Goal: Navigation & Orientation: Find specific page/section

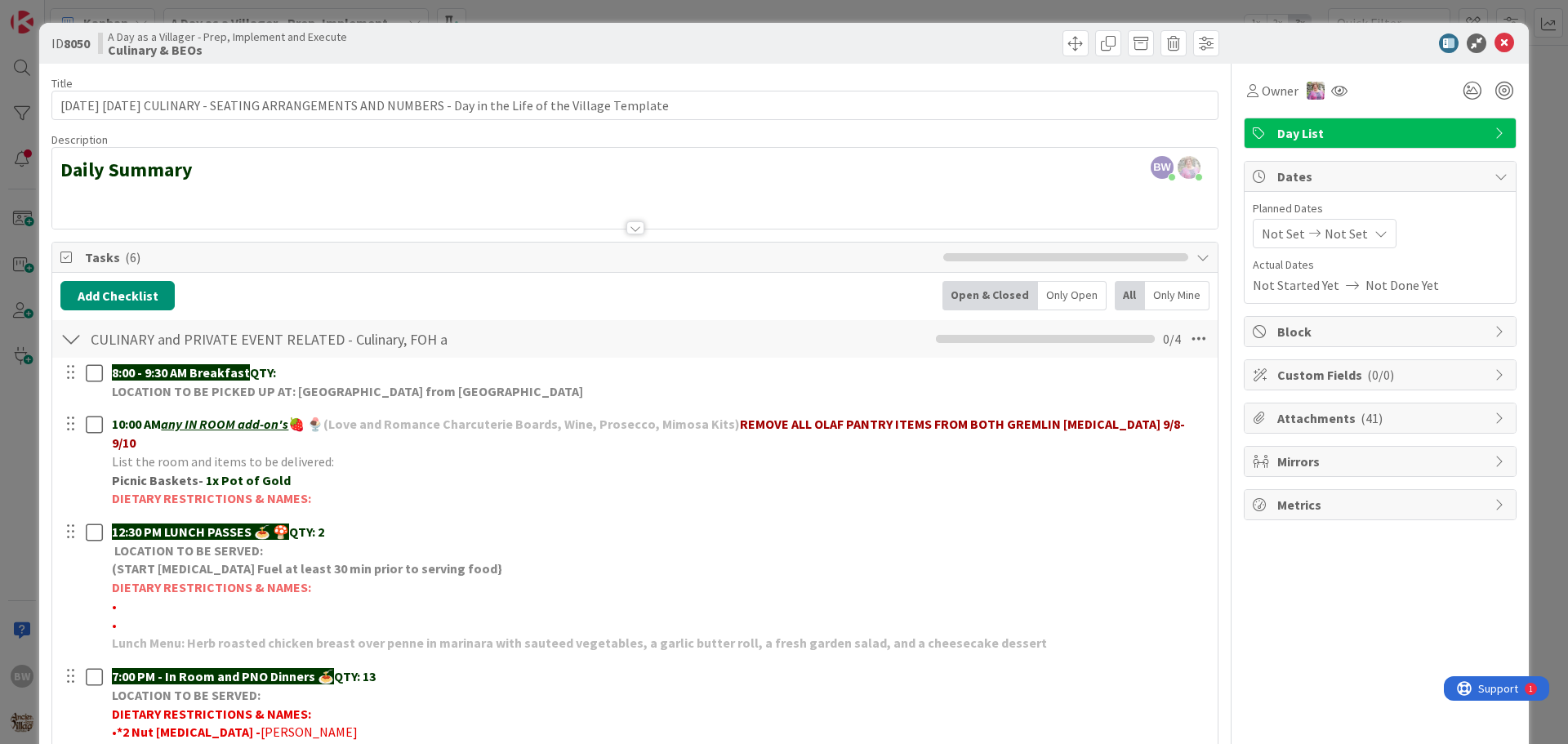
scroll to position [163, 0]
click at [634, 228] on div at bounding box center [635, 228] width 18 height 13
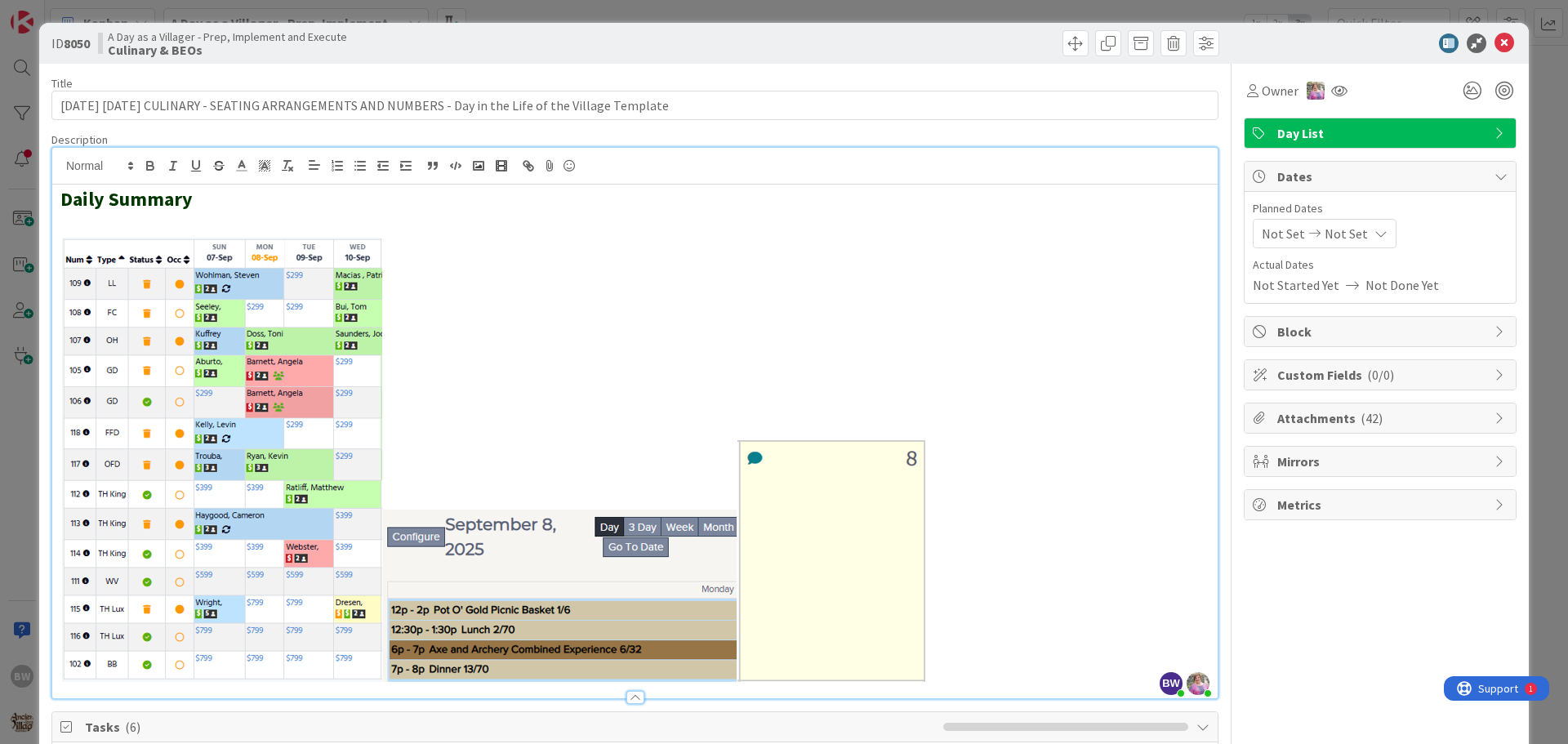
click at [56, 244] on div "Daily Summary" at bounding box center [635, 441] width 1166 height 514
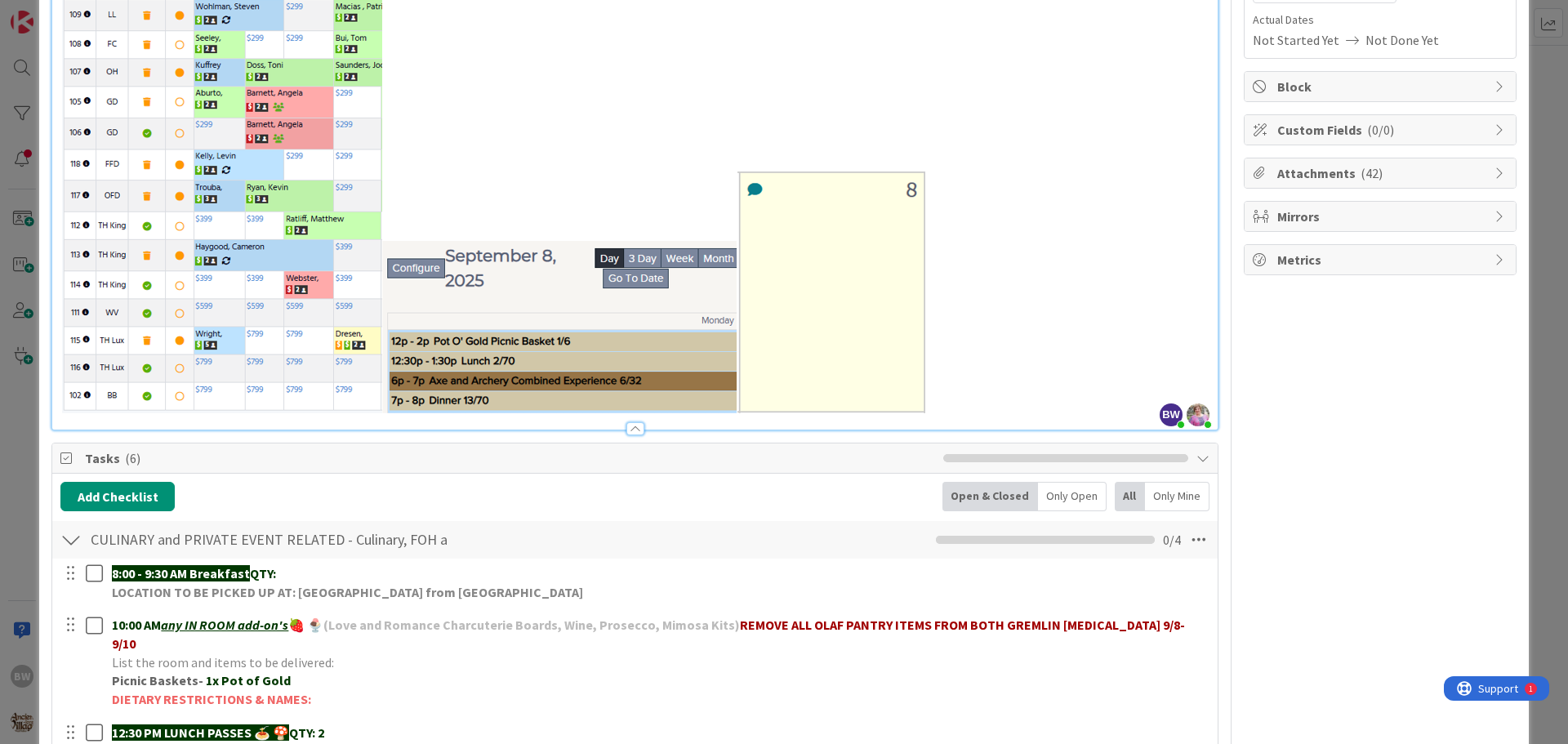
scroll to position [0, 0]
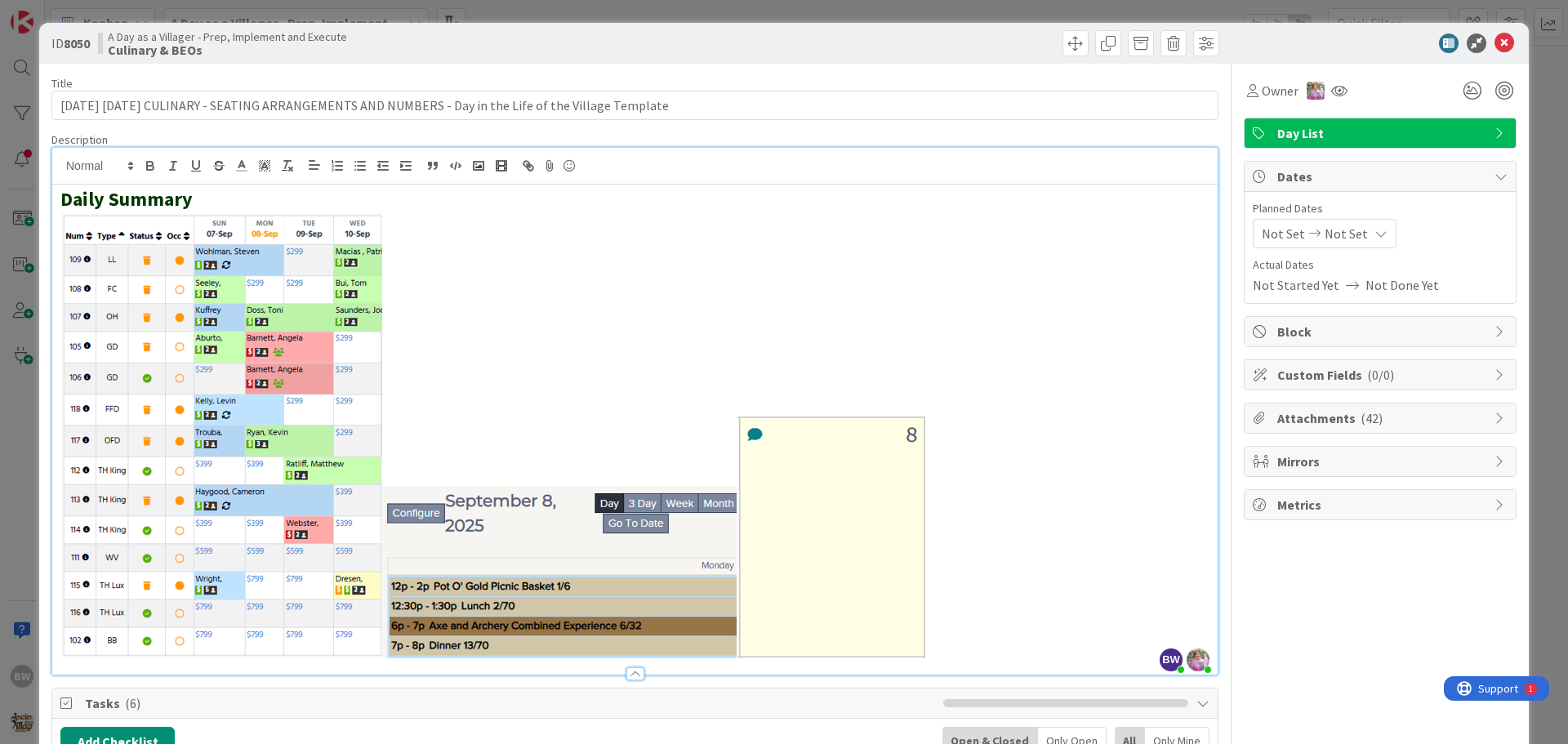
click at [967, 58] on div "ID 8050 A Day as a Villager - Prep, Implement and Execute Culinary & BEOs" at bounding box center [783, 42] width 1490 height 41
click at [1494, 46] on icon at bounding box center [1504, 42] width 20 height 20
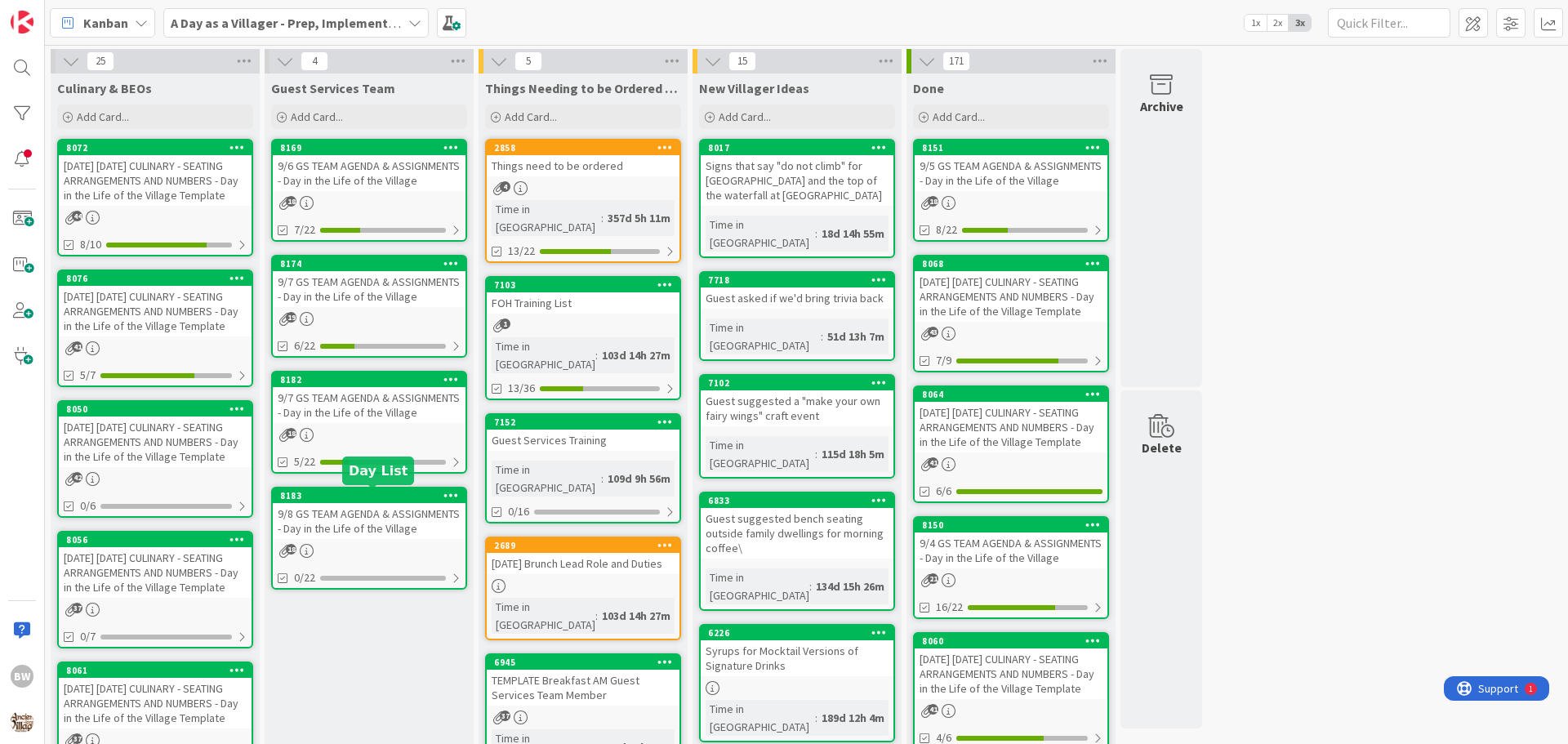
click at [364, 502] on div "8183" at bounding box center [369, 496] width 193 height 15
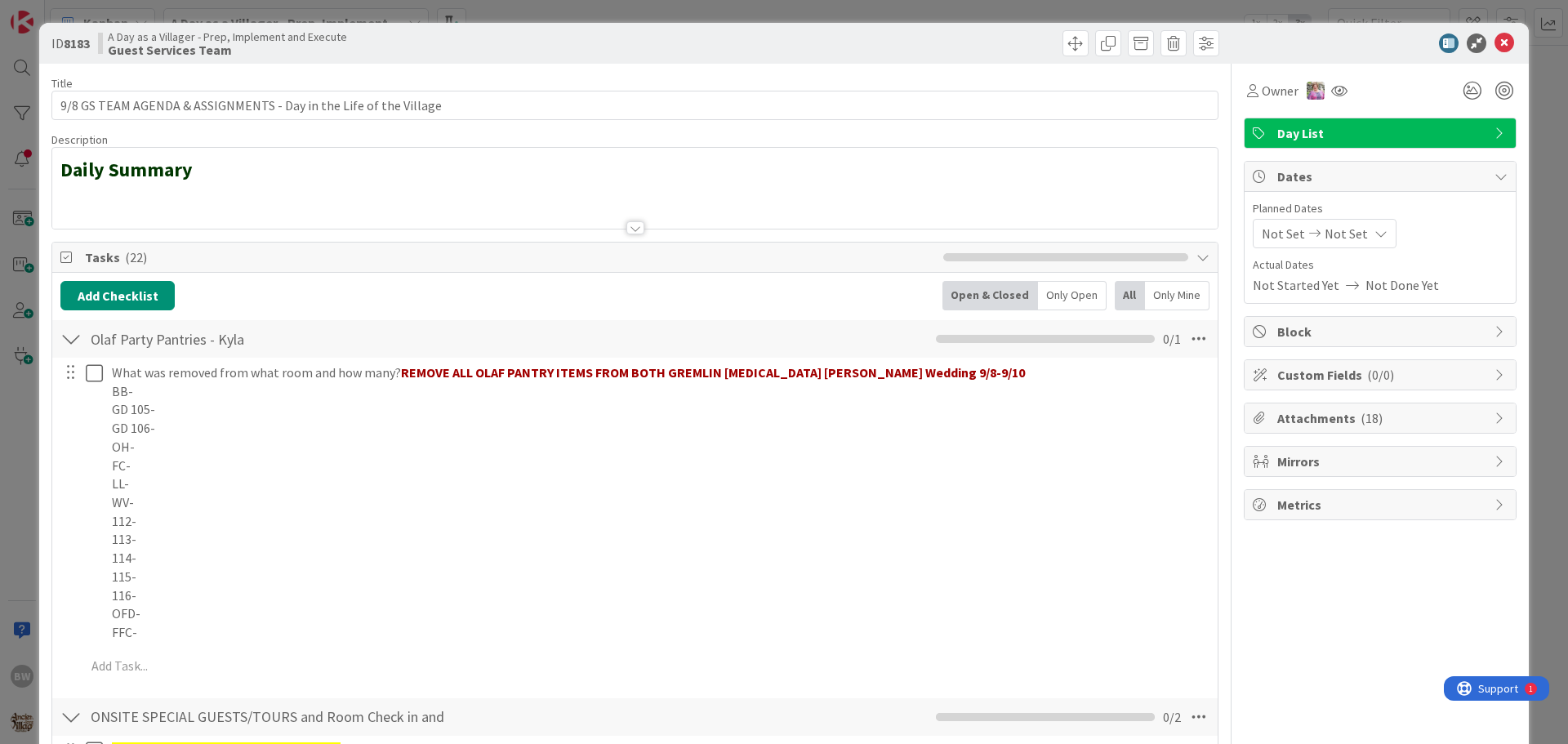
click at [114, 195] on div at bounding box center [635, 208] width 1166 height 42
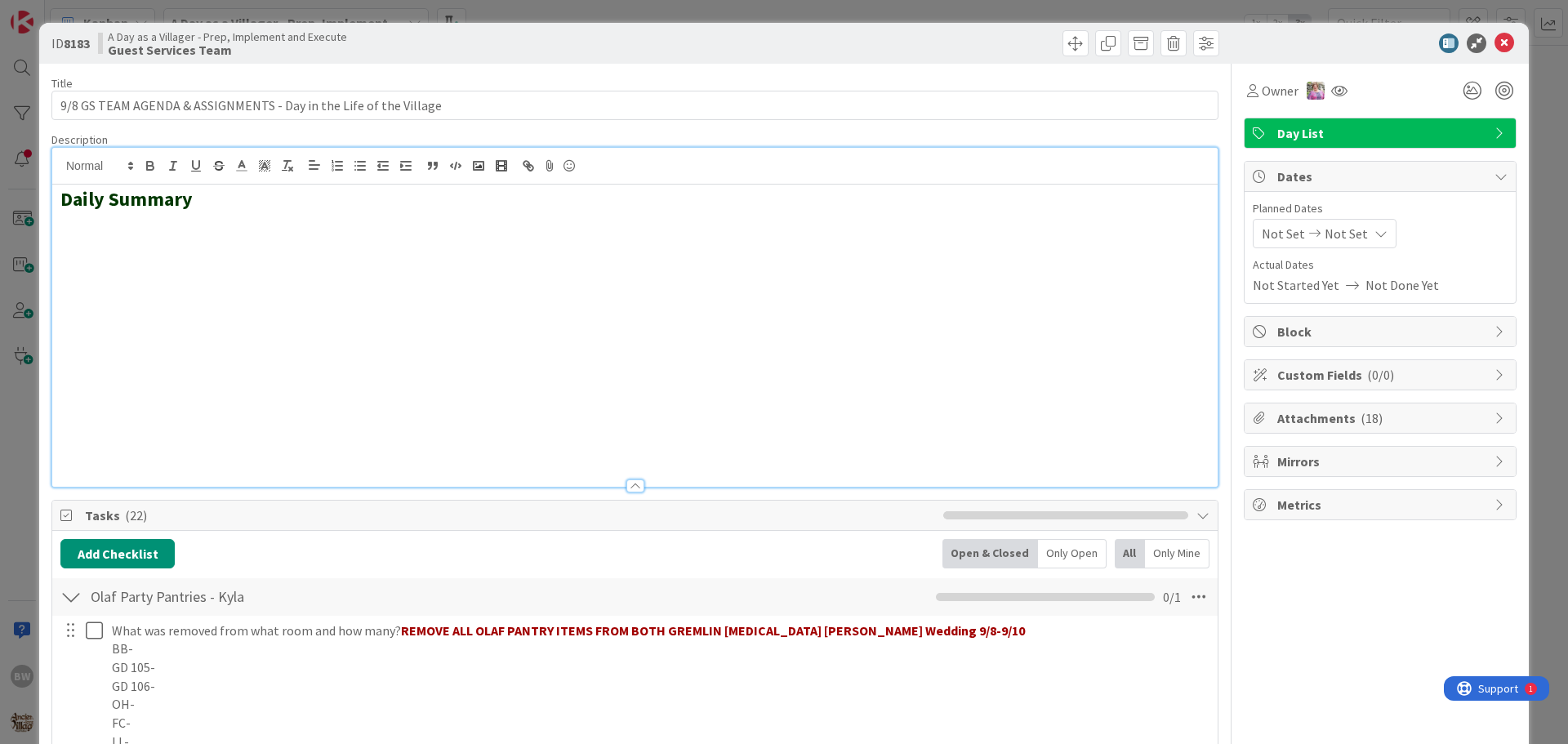
click at [66, 220] on h2 at bounding box center [635, 223] width 1149 height 24
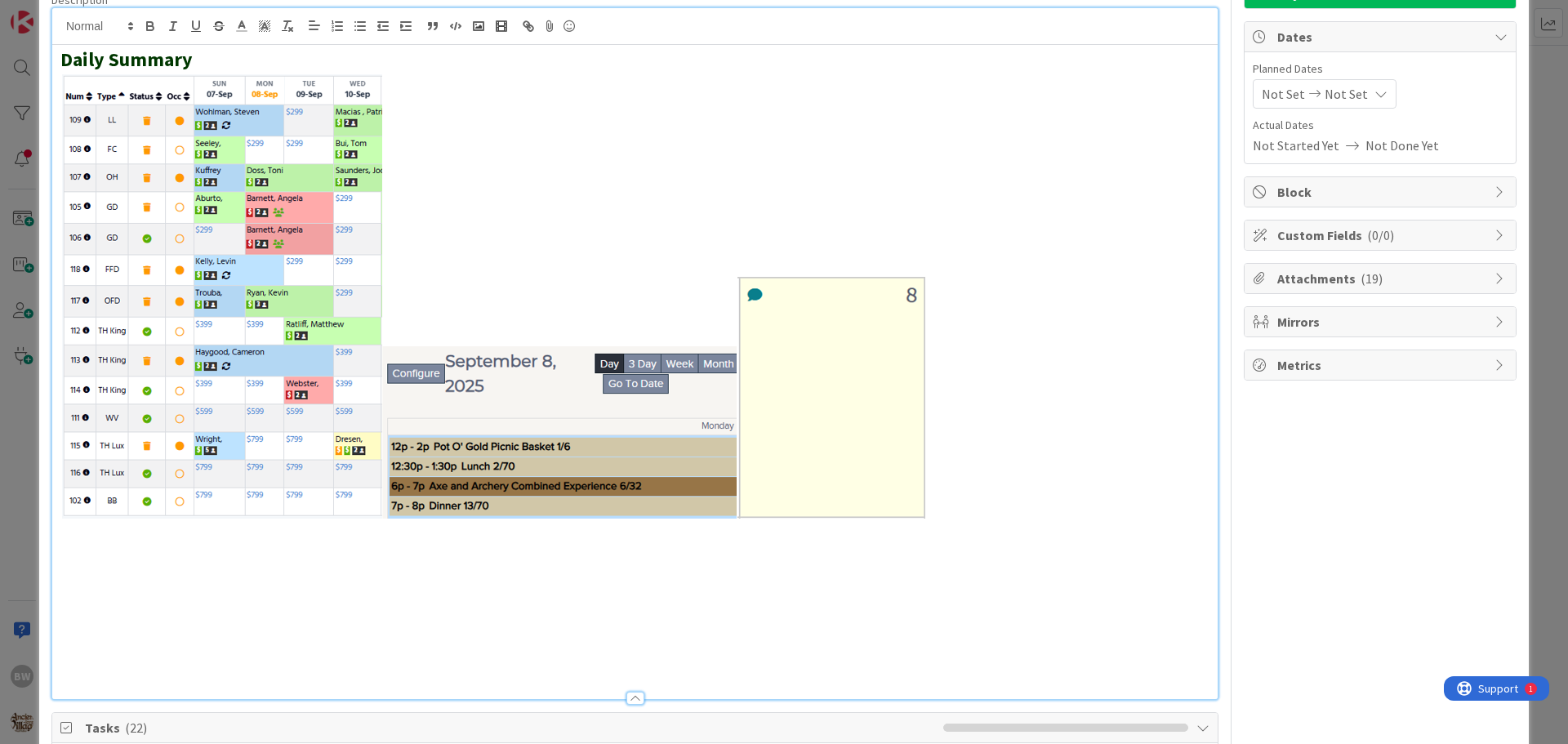
scroll to position [408, 0]
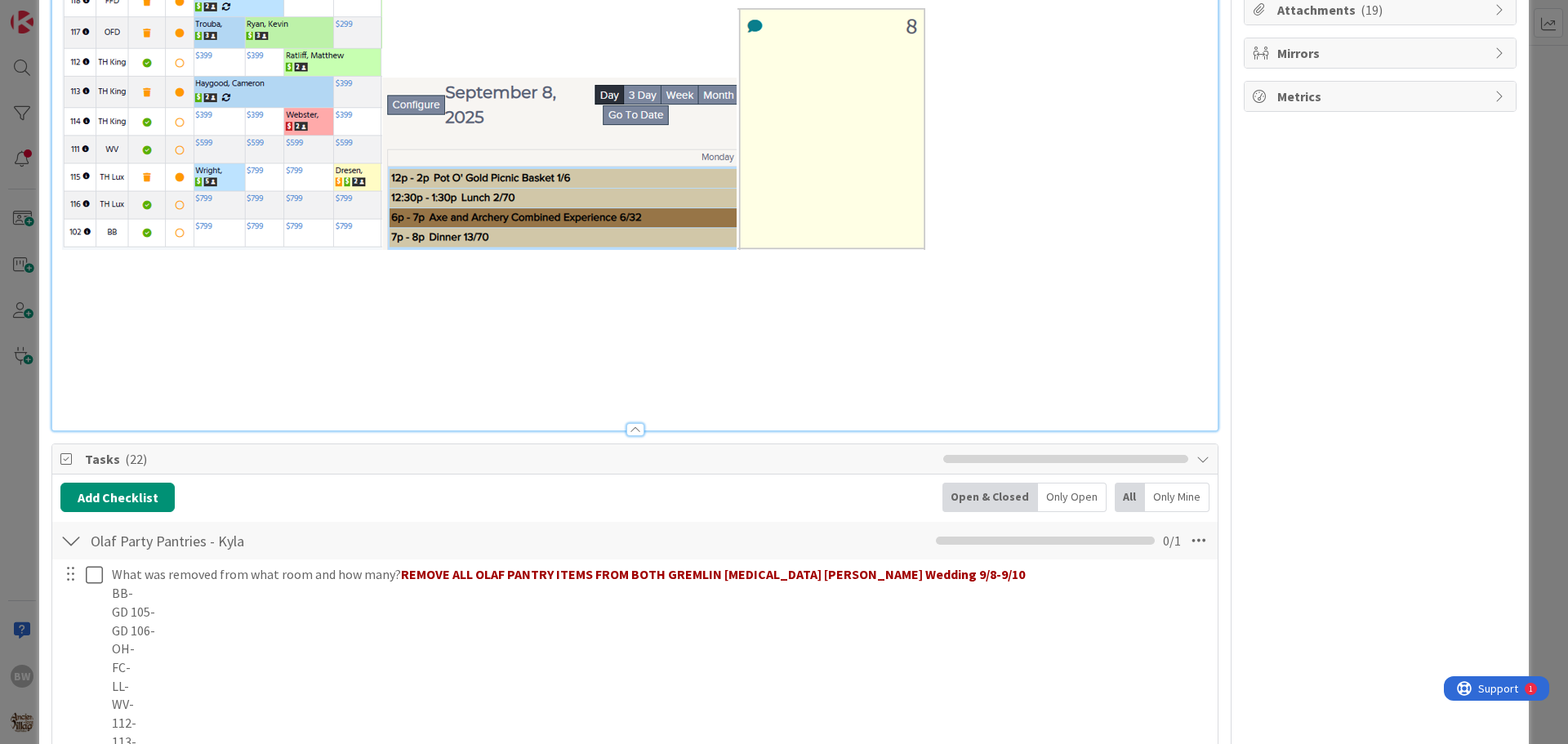
click at [92, 404] on h2 at bounding box center [635, 402] width 1149 height 24
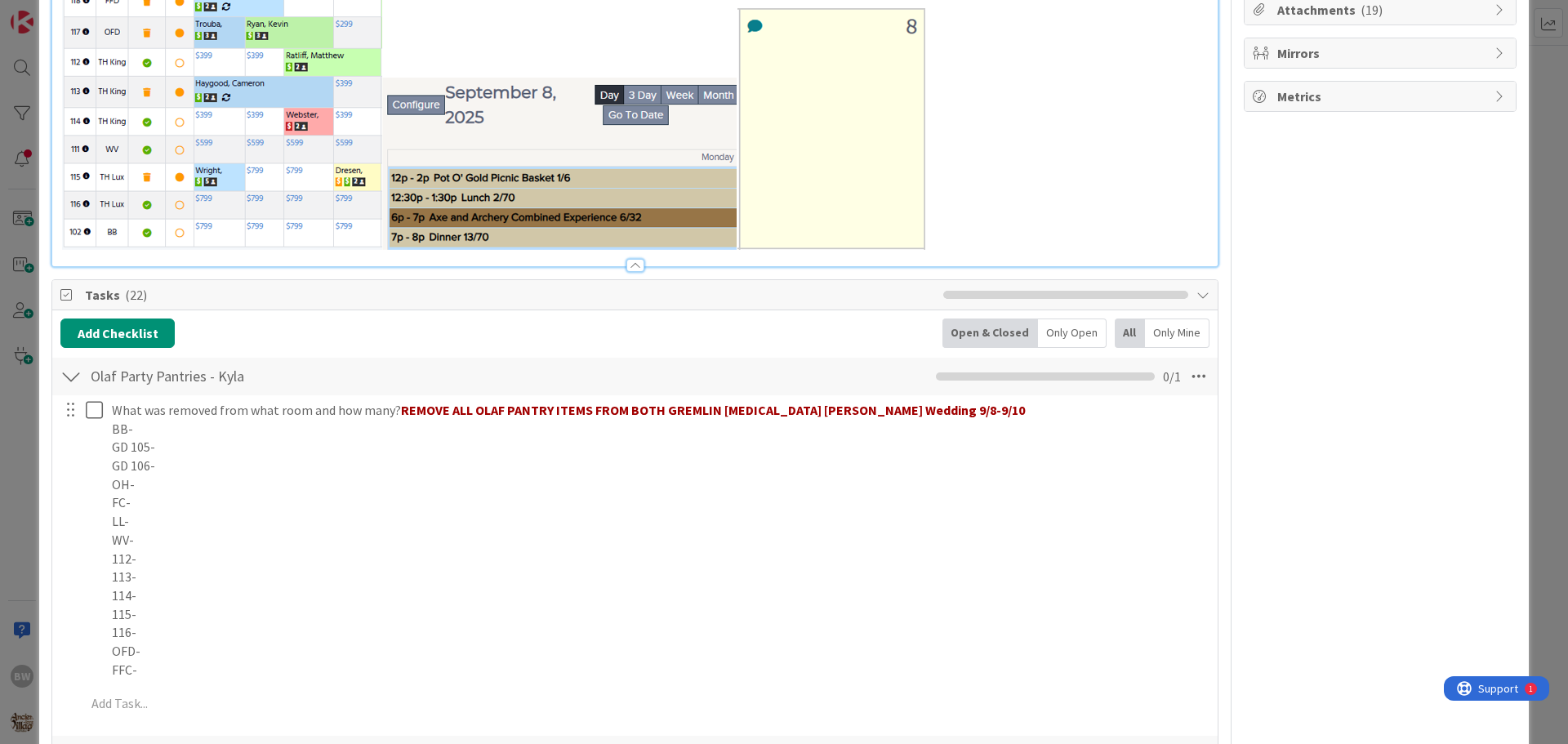
click at [778, 303] on span "Tasks ( 22 )" at bounding box center [510, 295] width 850 height 20
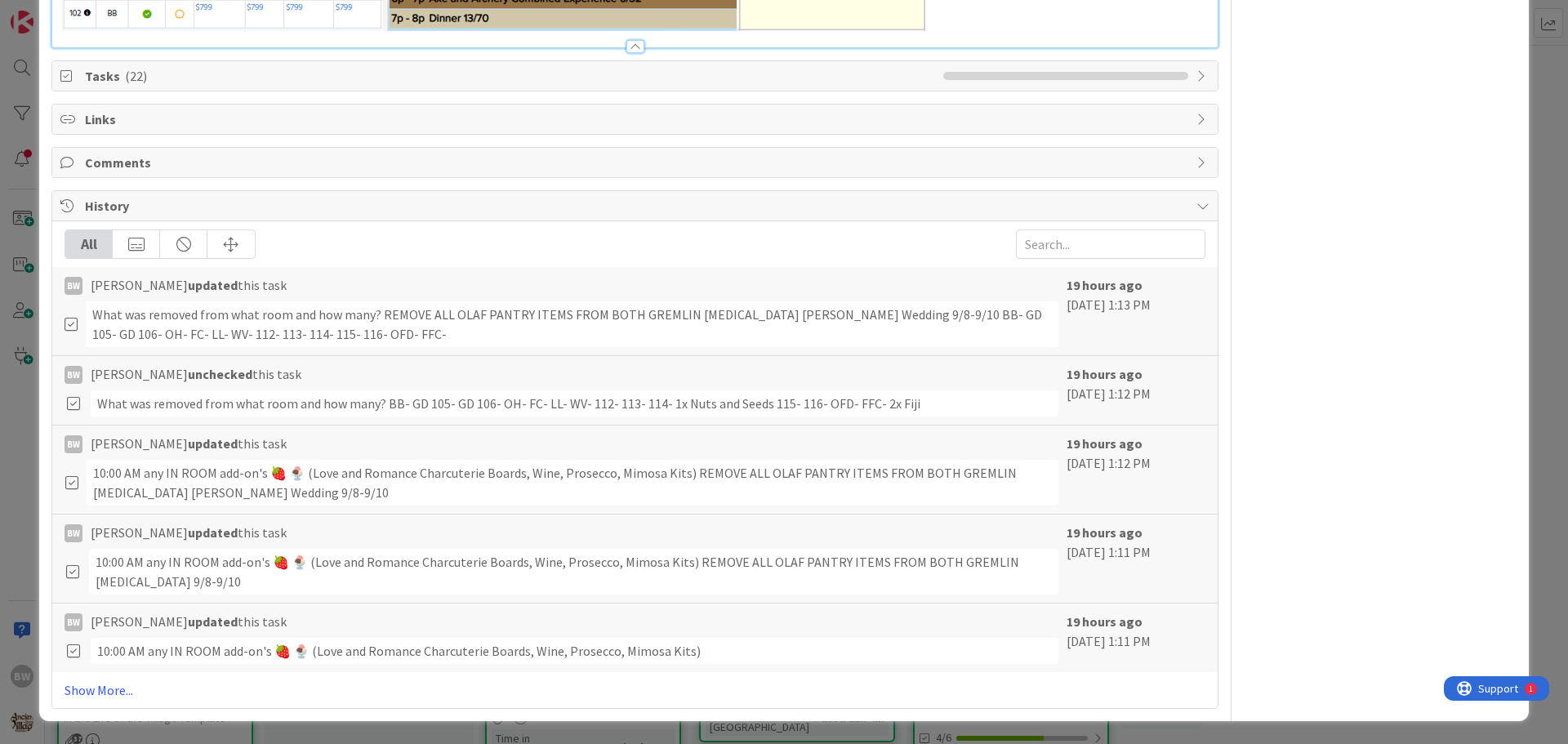
scroll to position [300, 0]
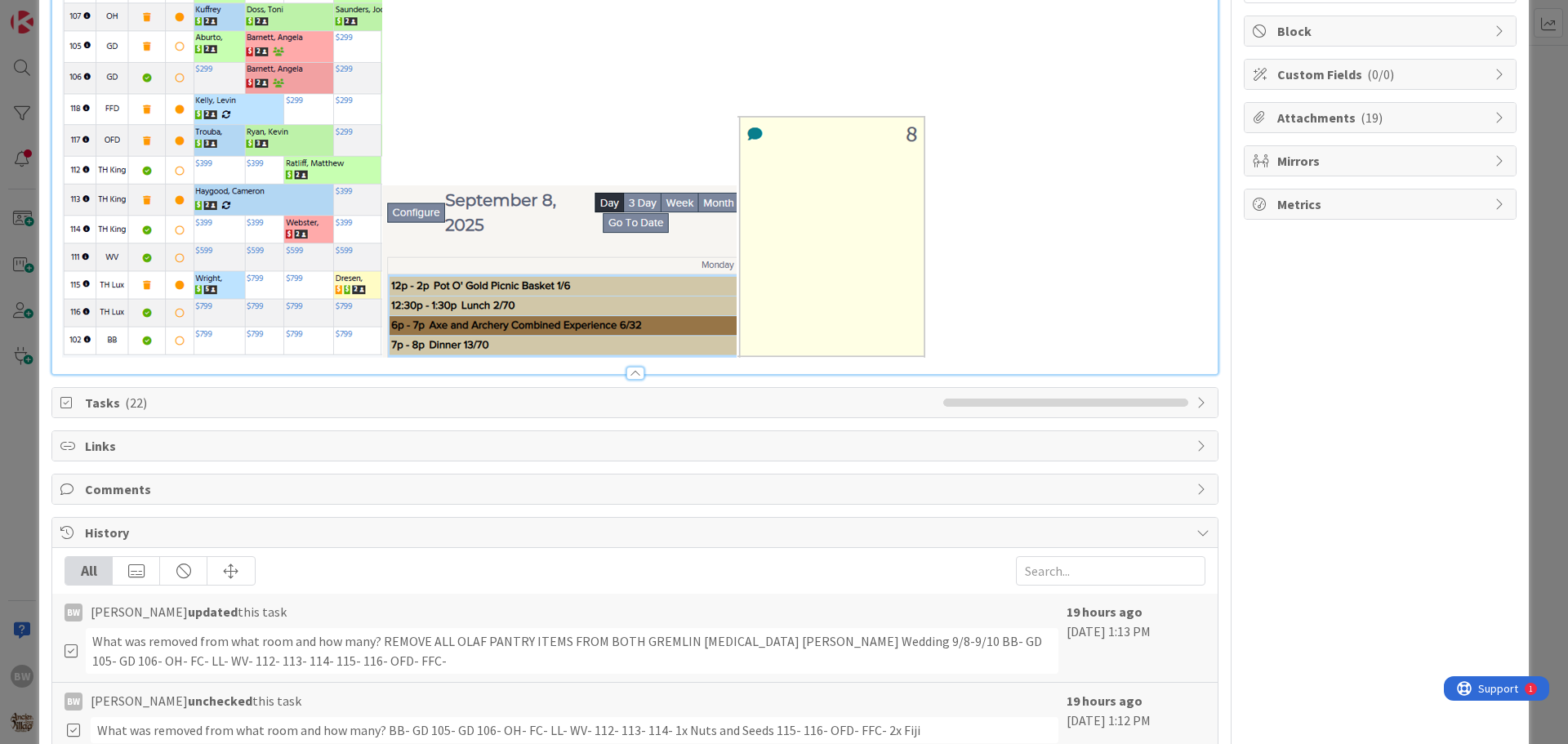
drag, startPoint x: 148, startPoint y: 404, endPoint x: 86, endPoint y: 404, distance: 62.0
click at [148, 403] on span "Tasks ( 22 )" at bounding box center [510, 402] width 850 height 20
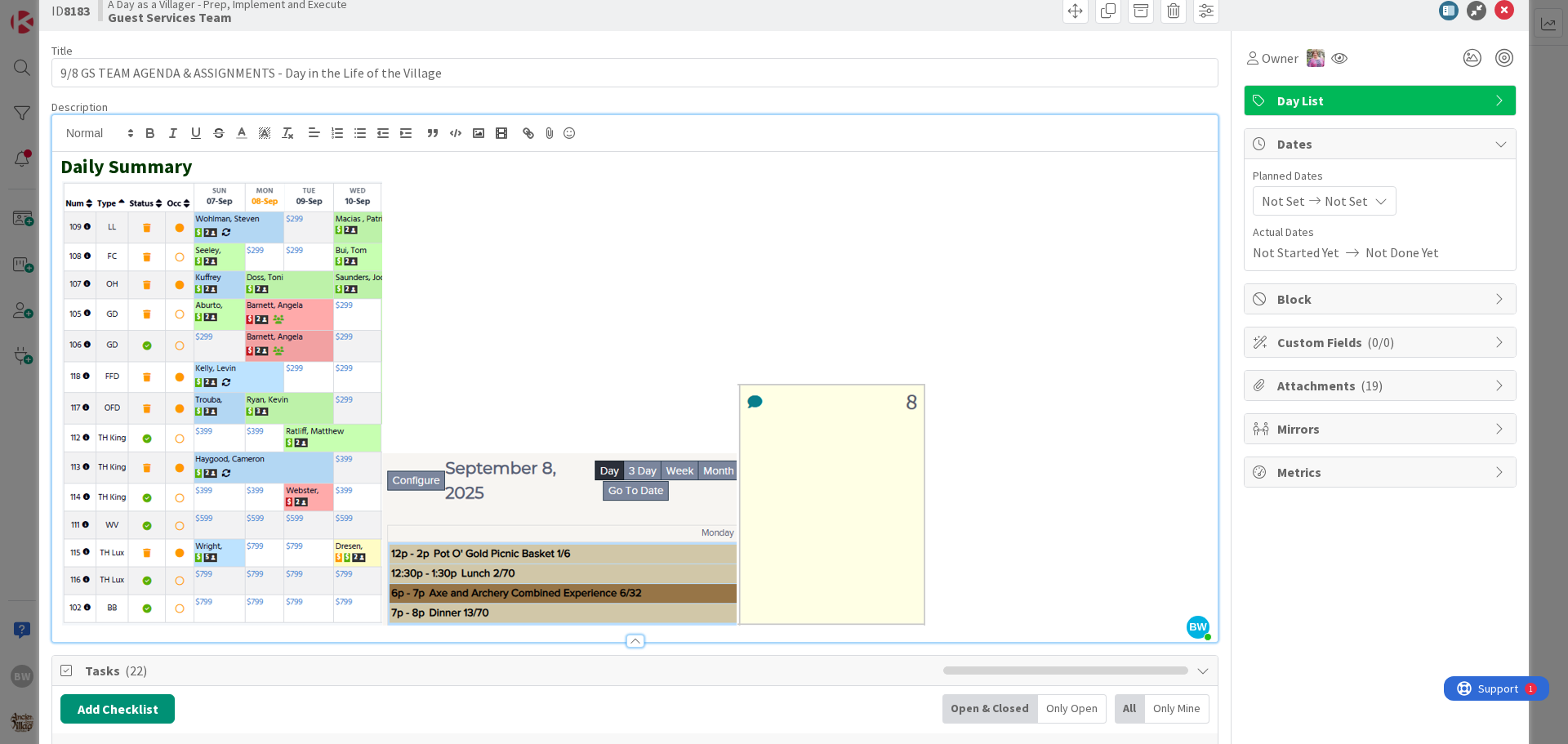
scroll to position [0, 0]
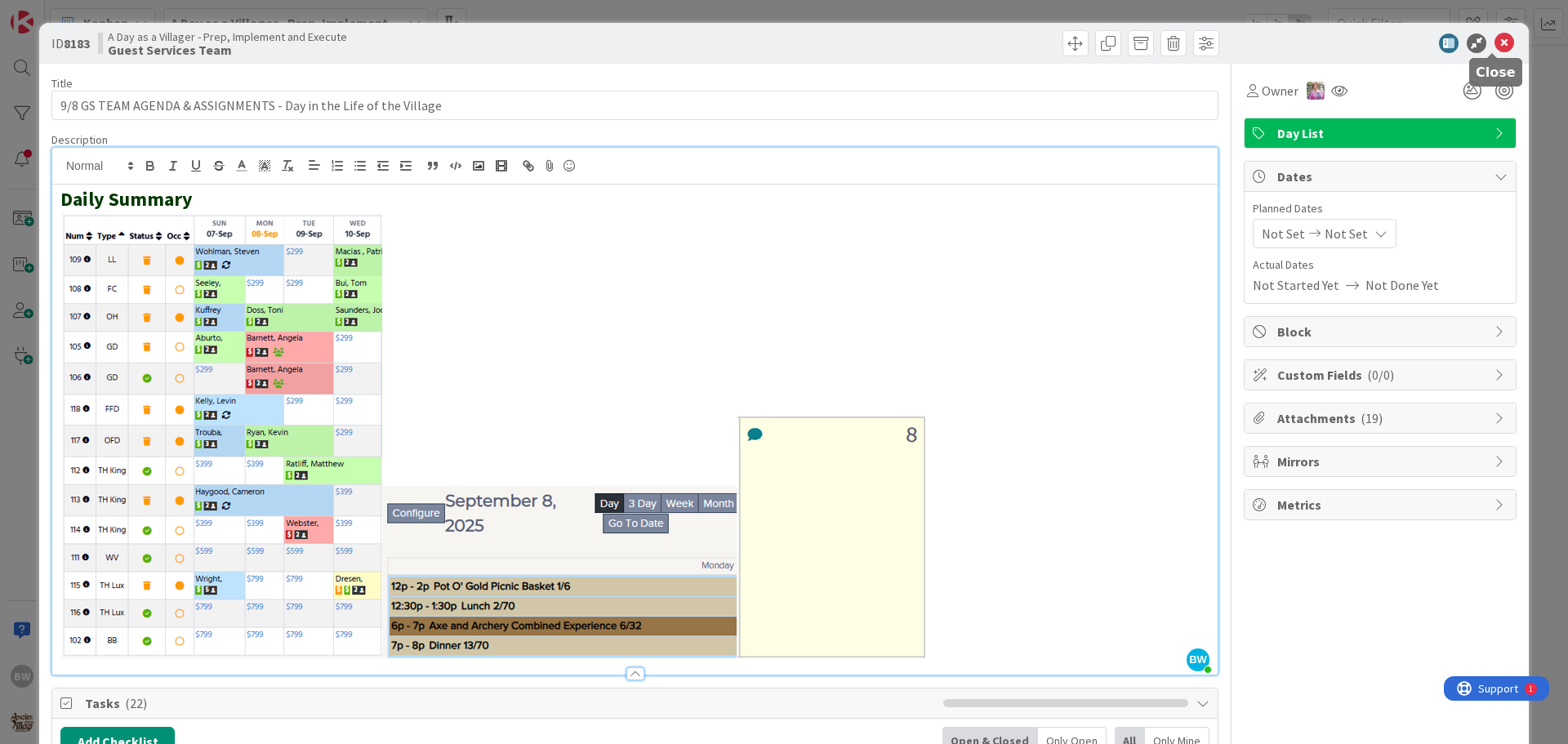
click at [1494, 42] on icon at bounding box center [1504, 42] width 20 height 20
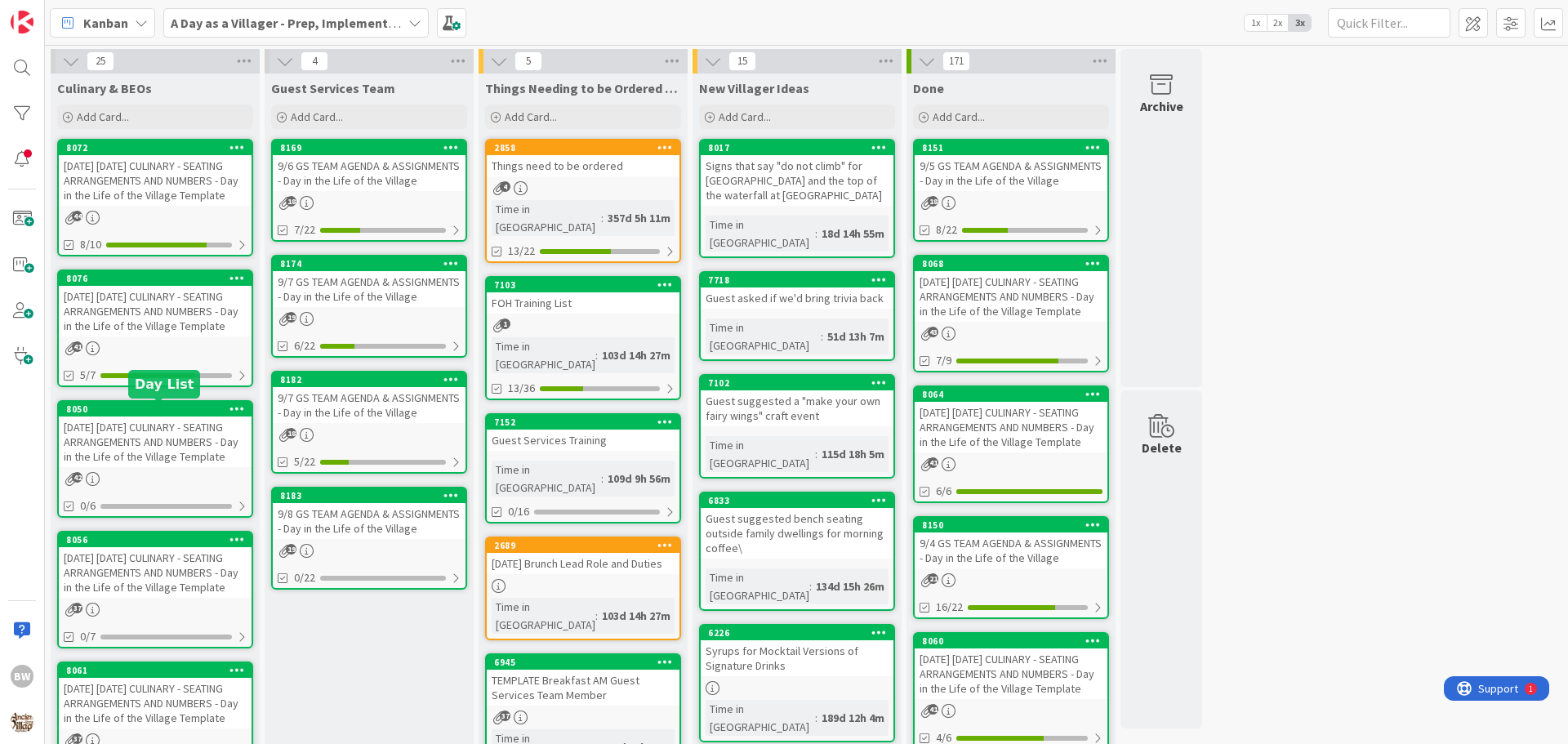
click at [145, 414] on div "8050" at bounding box center [159, 409] width 185 height 11
